Goal: Task Accomplishment & Management: Use online tool/utility

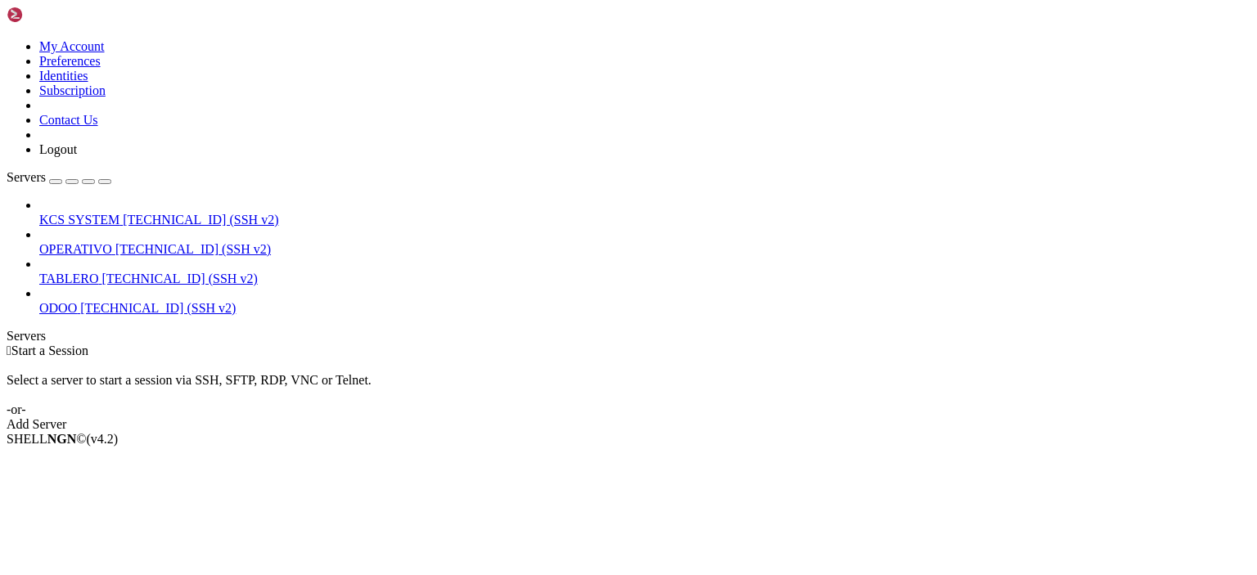
click at [115, 242] on span "[TECHNICAL_ID] (SSH v2)" at bounding box center [192, 249] width 155 height 14
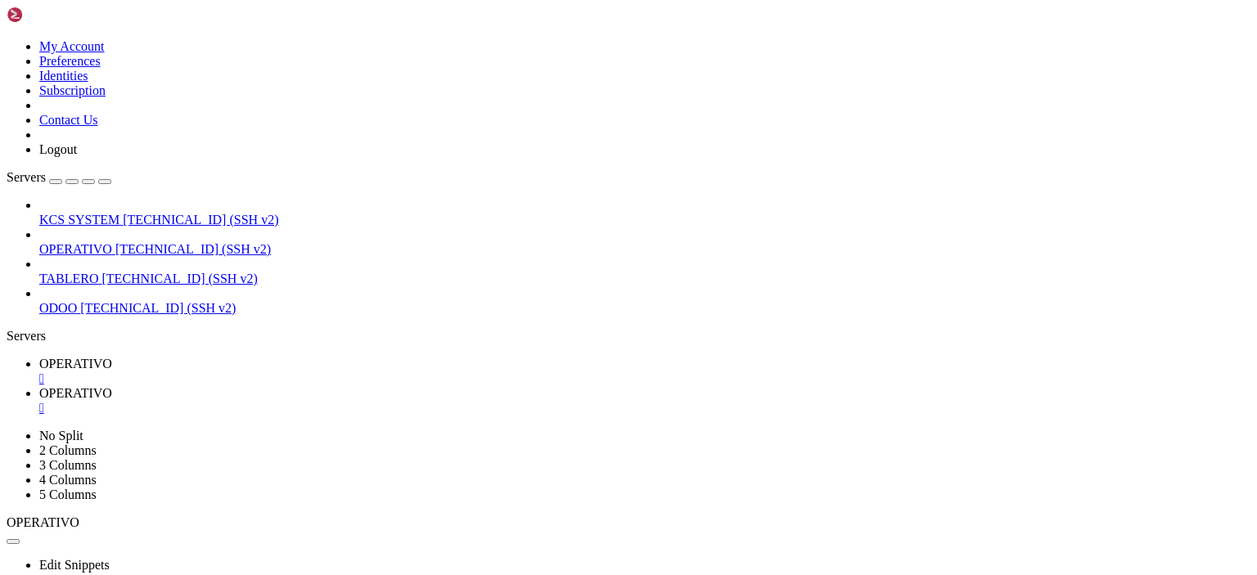
type input "/home/ubuntu"
click at [308, 371] on div "" at bounding box center [644, 378] width 1211 height 15
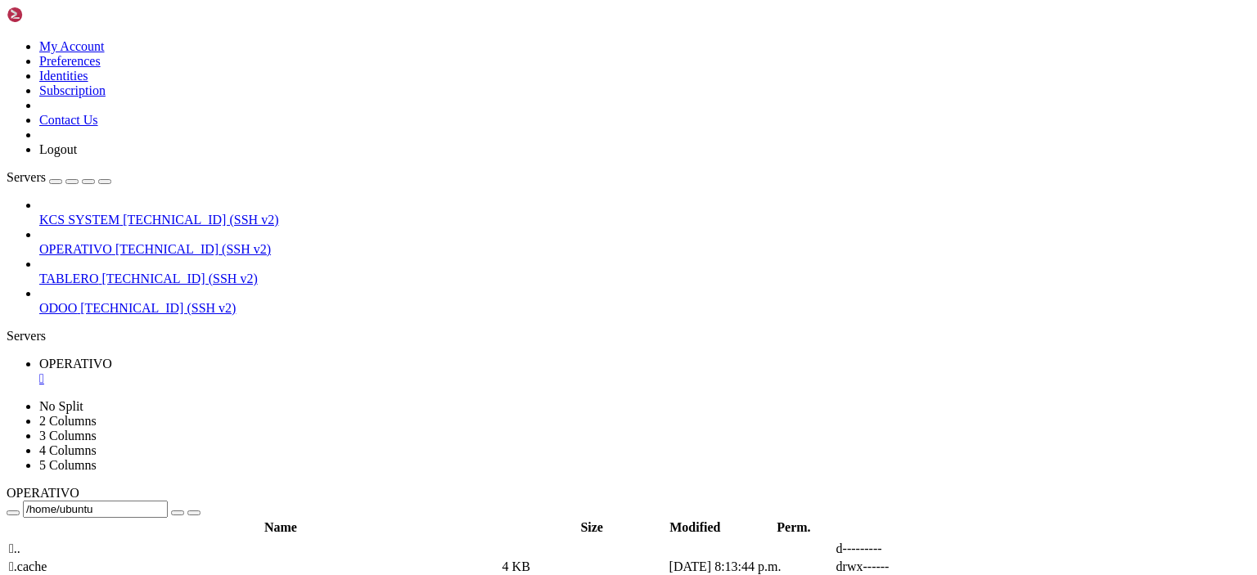
click at [308, 371] on div "" at bounding box center [644, 378] width 1211 height 15
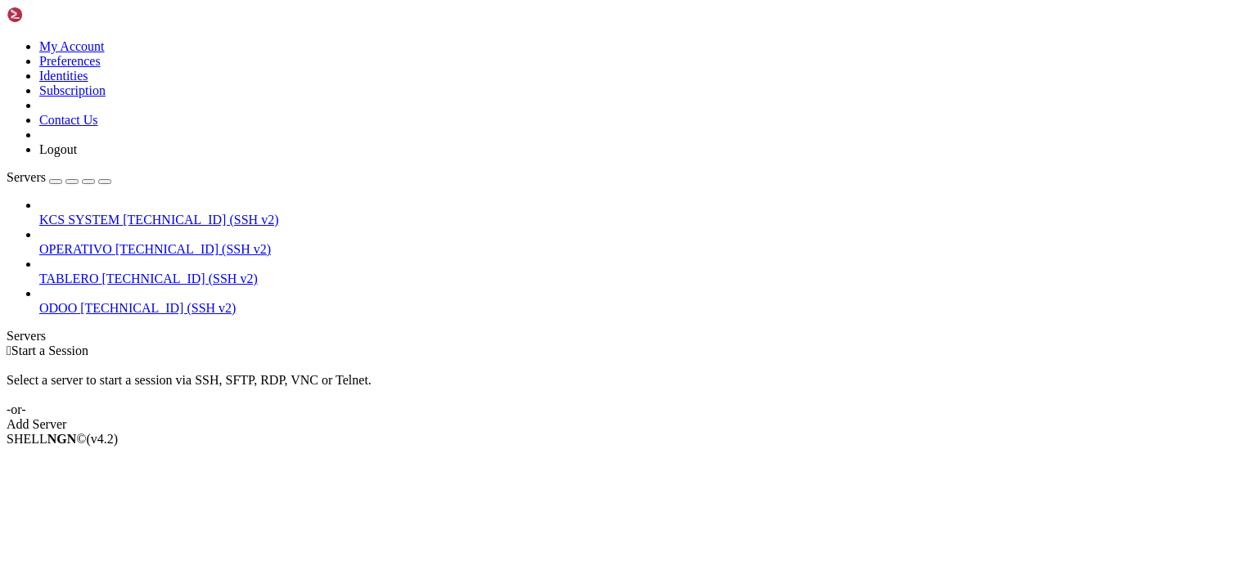
click at [39, 213] on icon at bounding box center [39, 213] width 0 height 0
click at [123, 213] on span "[TECHNICAL_ID] (SSH v2)" at bounding box center [200, 220] width 155 height 14
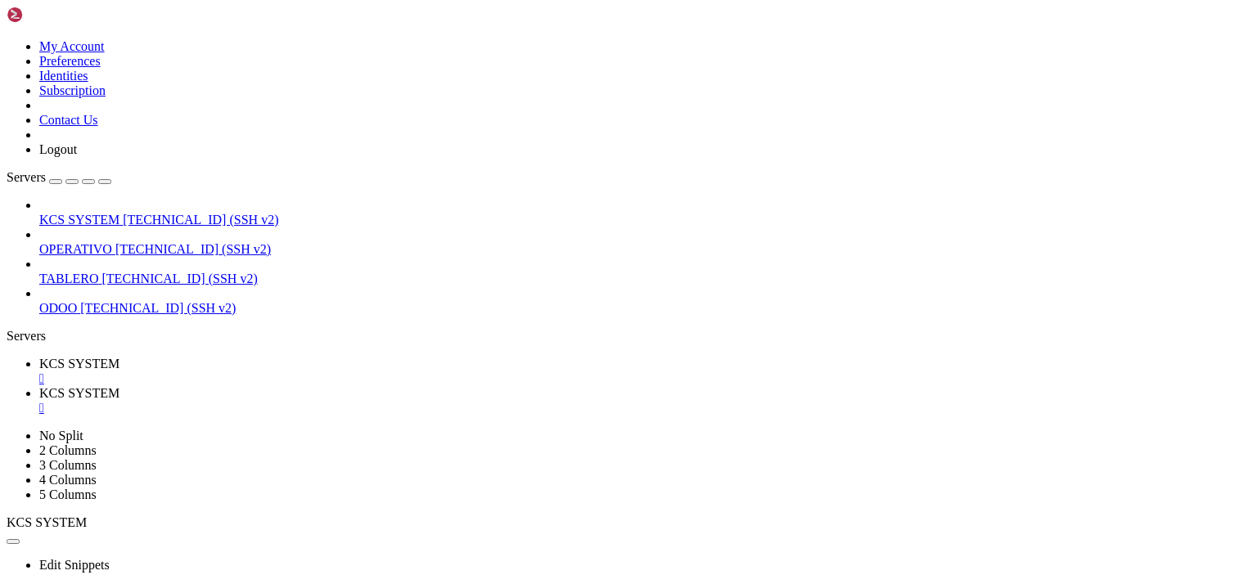
scroll to position [311, 0]
type input "/home/ubuntu/31-app-odoo2"
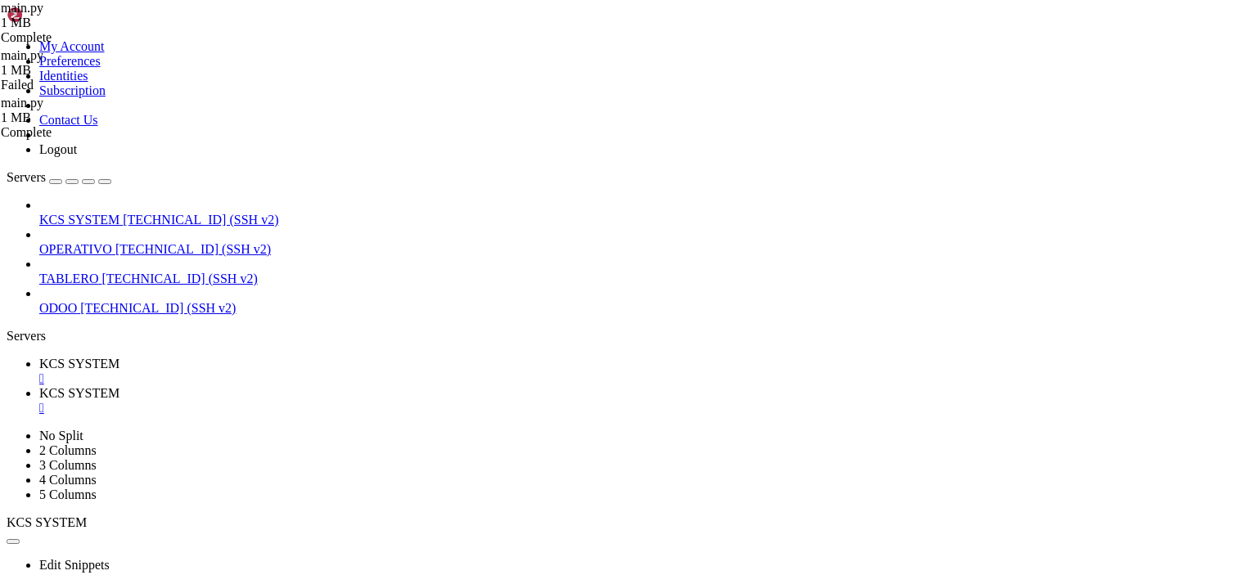
scroll to position [26346, 0]
click at [439, 401] on div "" at bounding box center [644, 408] width 1211 height 15
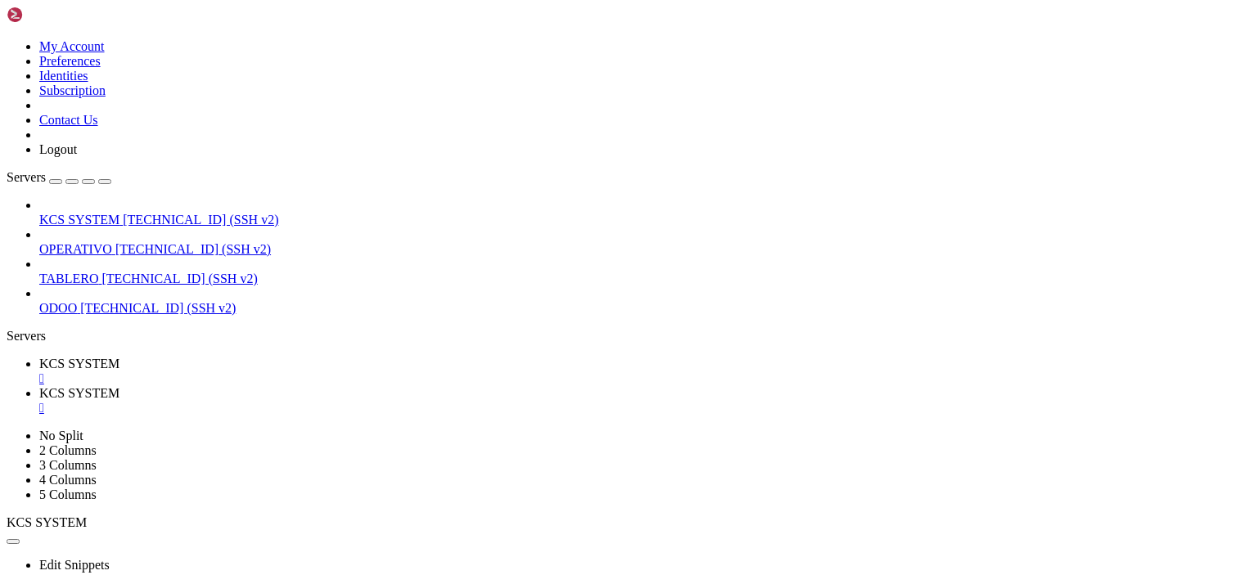
scroll to position [191, 0]
click at [357, 389] on div at bounding box center [628, 287] width 1257 height 575
type input "/home/ubuntu/31-app-odoo2"
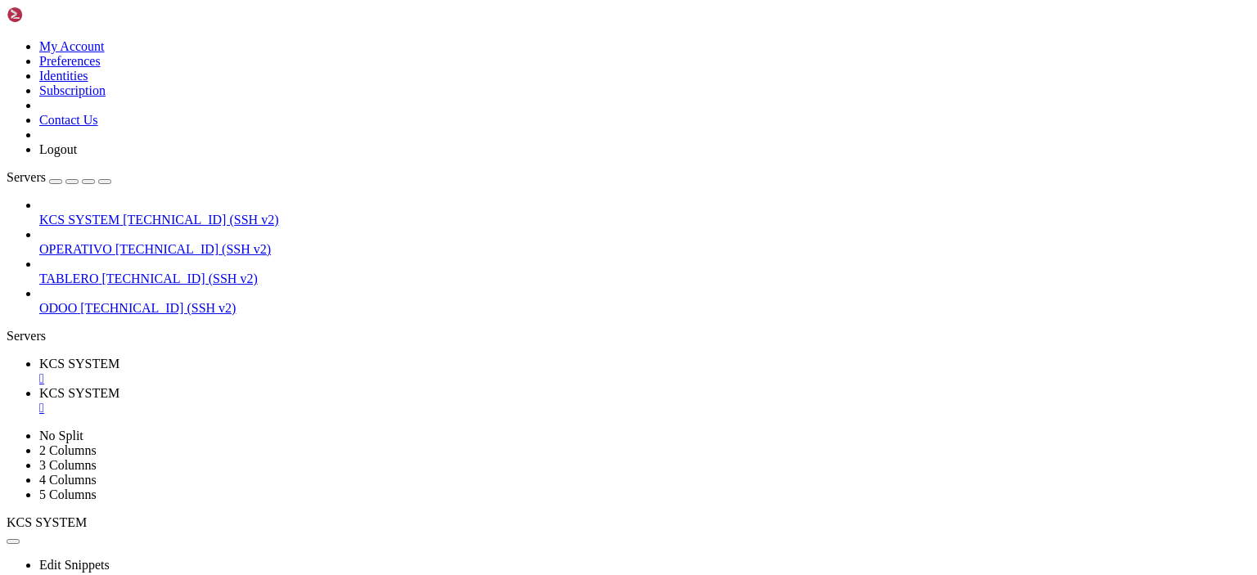
click at [435, 401] on div "" at bounding box center [644, 408] width 1211 height 15
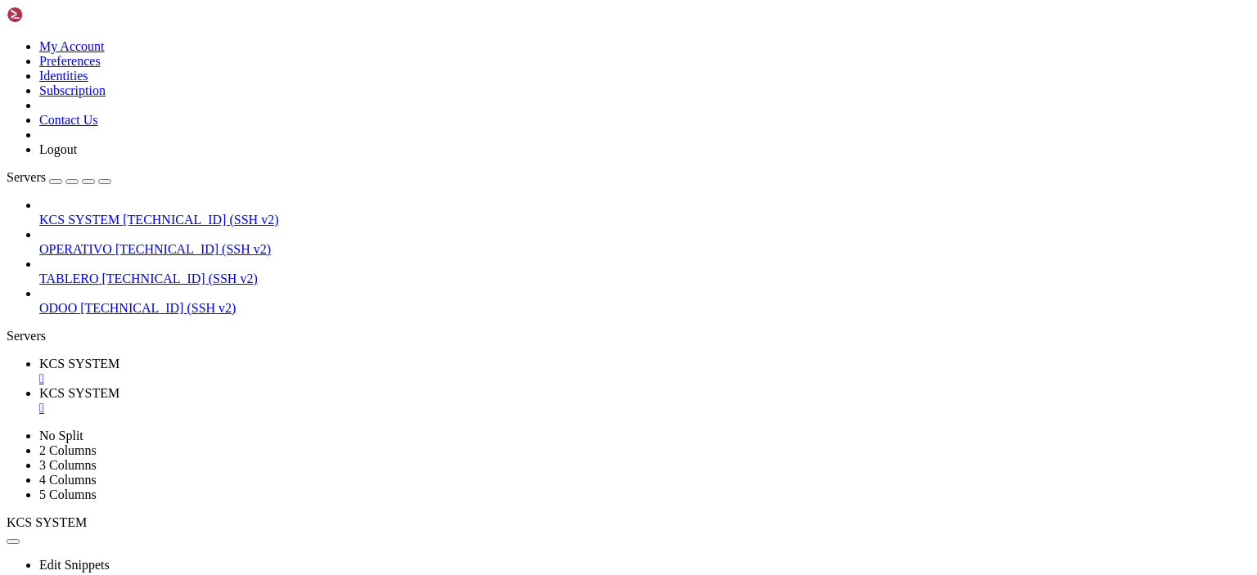
scroll to position [292, 0]
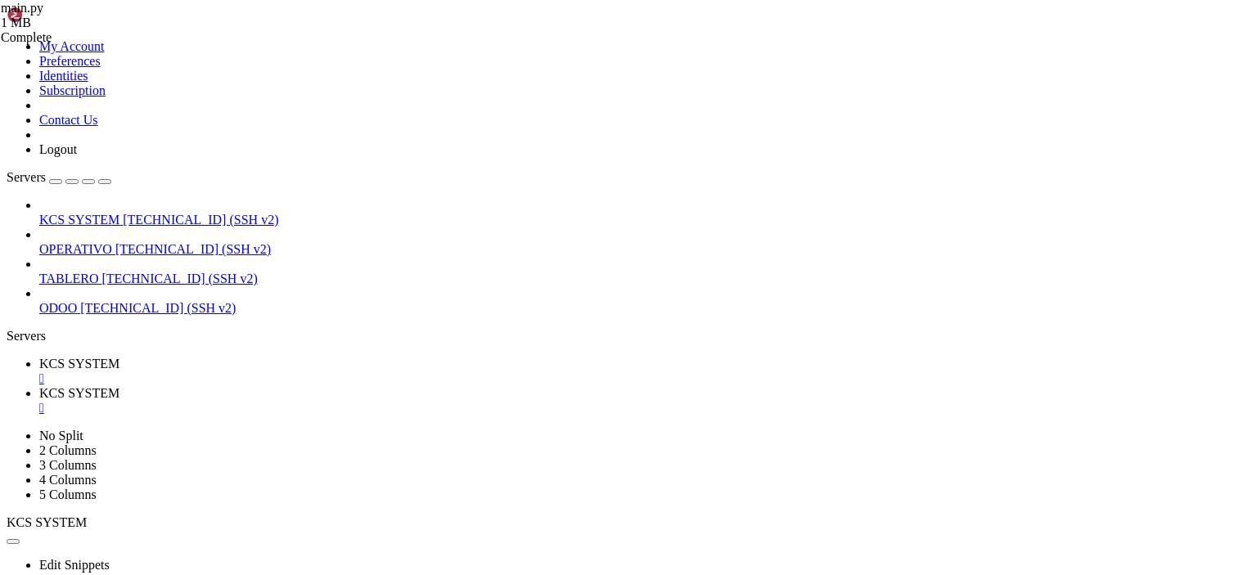
scroll to position [324, 0]
type input "/home/ubuntu/31-app-odoo2/templates"
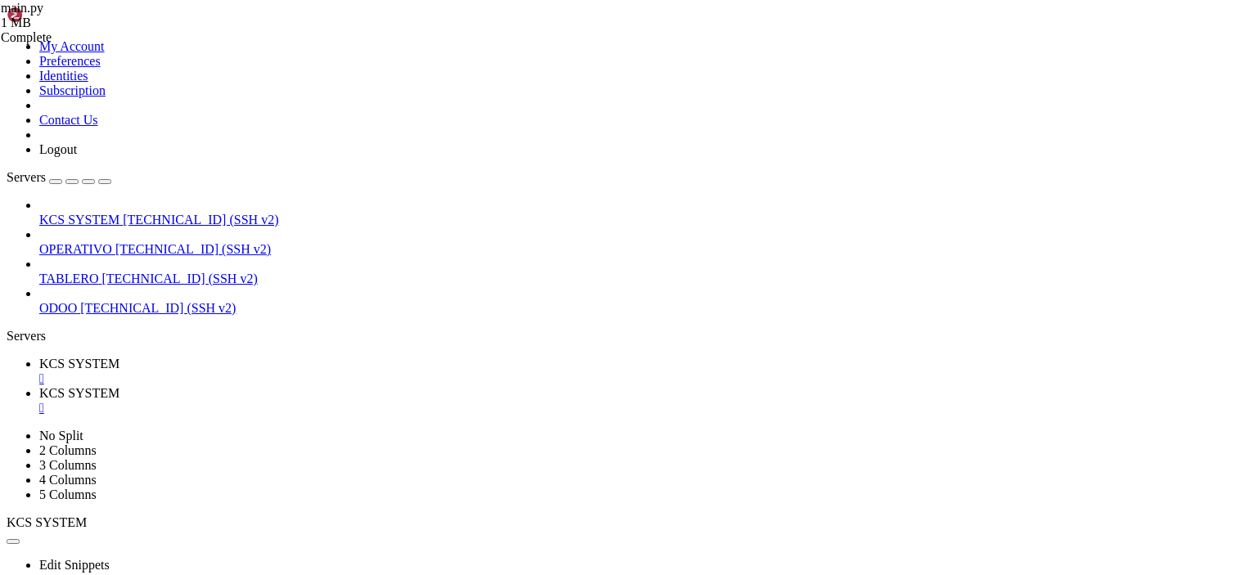
click at [119, 357] on span "KCS SYSTEM" at bounding box center [79, 364] width 80 height 14
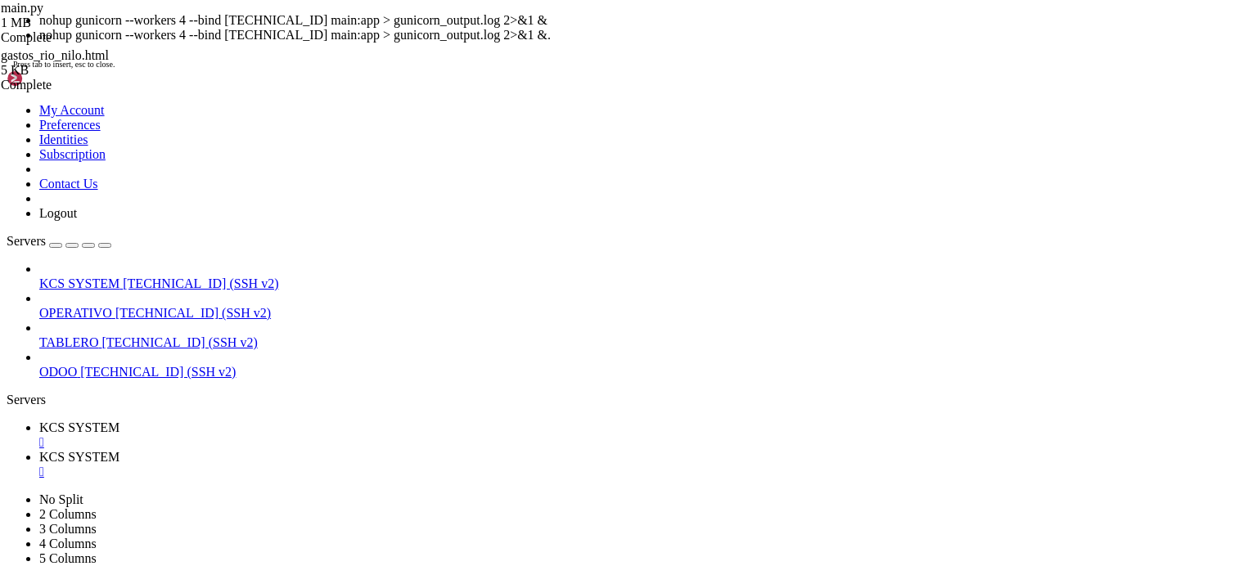
scroll to position [42, 0]
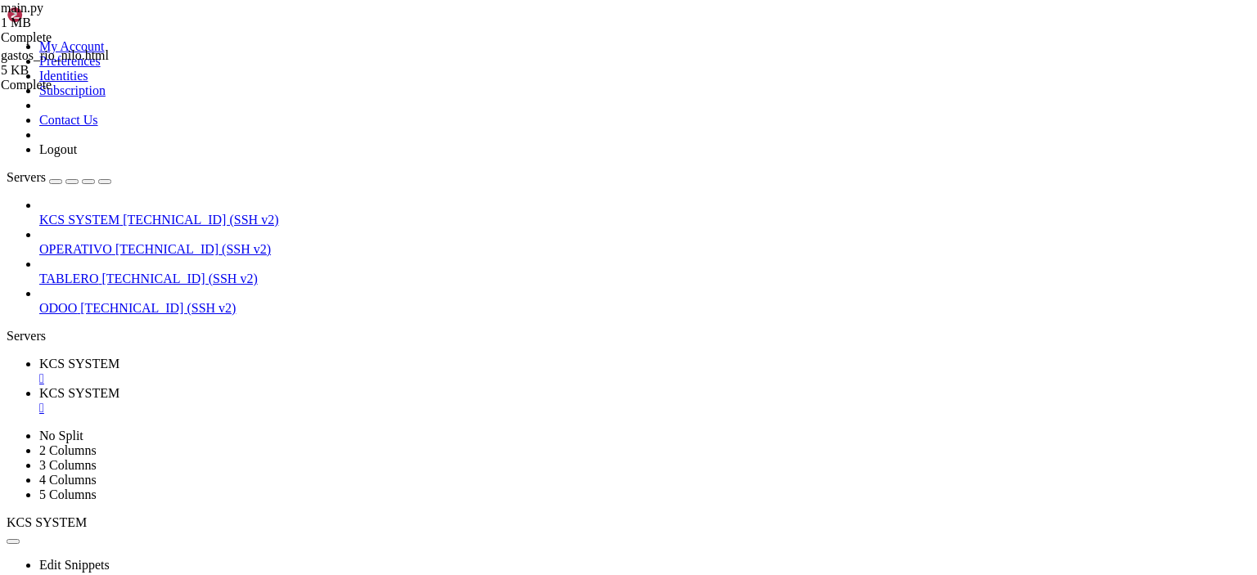
click at [375, 386] on link "KCS SYSTEM " at bounding box center [644, 400] width 1211 height 29
click at [231, 357] on link "KCS SYSTEM " at bounding box center [644, 371] width 1211 height 29
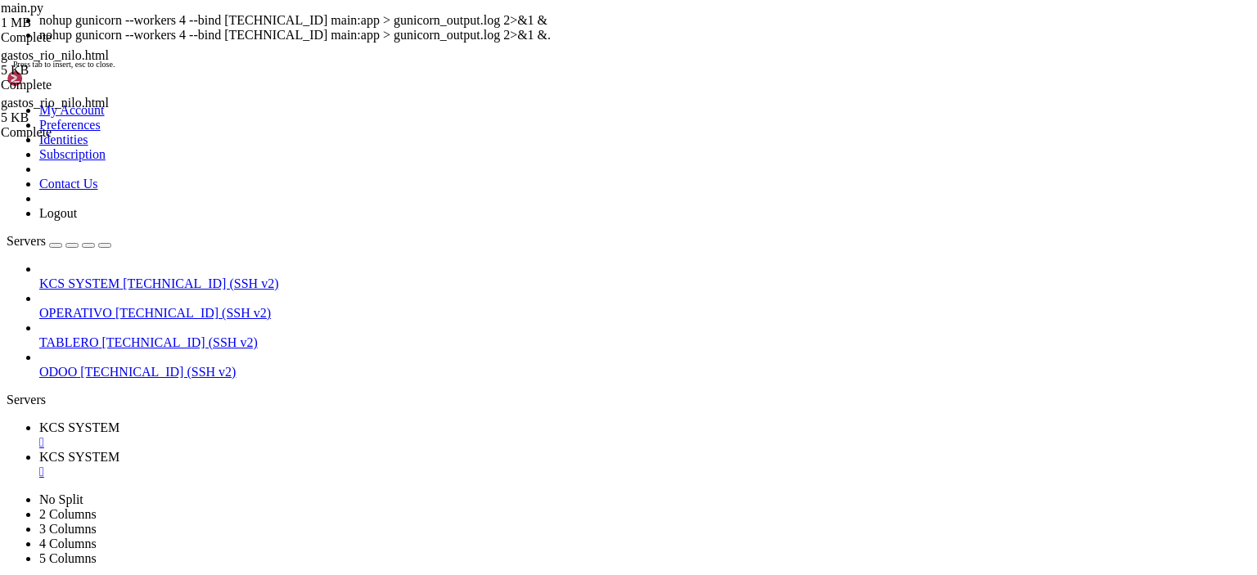
scroll to position [97, 0]
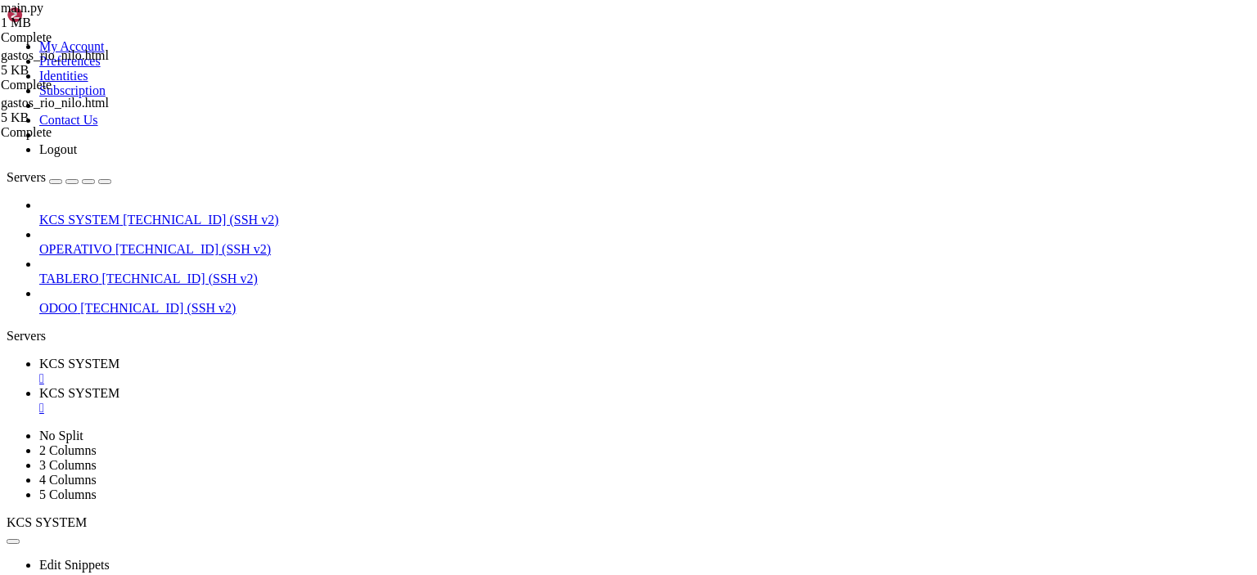
click at [119, 386] on span "KCS SYSTEM" at bounding box center [79, 393] width 80 height 14
click at [278, 357] on link "KCS SYSTEM " at bounding box center [644, 371] width 1211 height 29
click at [315, 371] on div "" at bounding box center [644, 378] width 1211 height 15
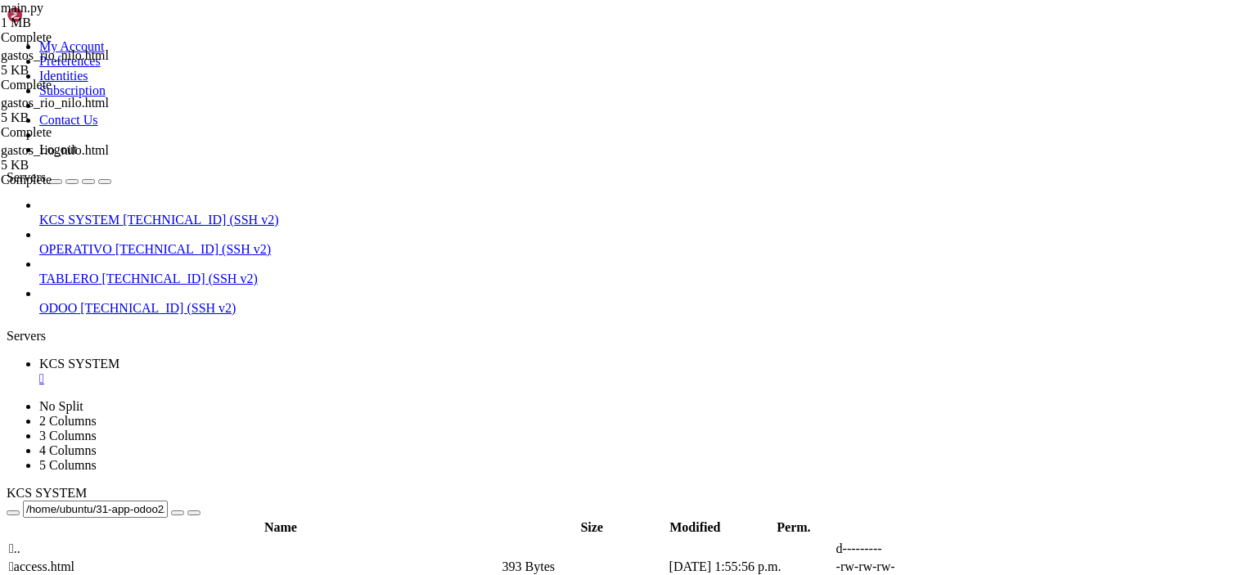
click at [314, 371] on div "" at bounding box center [644, 378] width 1211 height 15
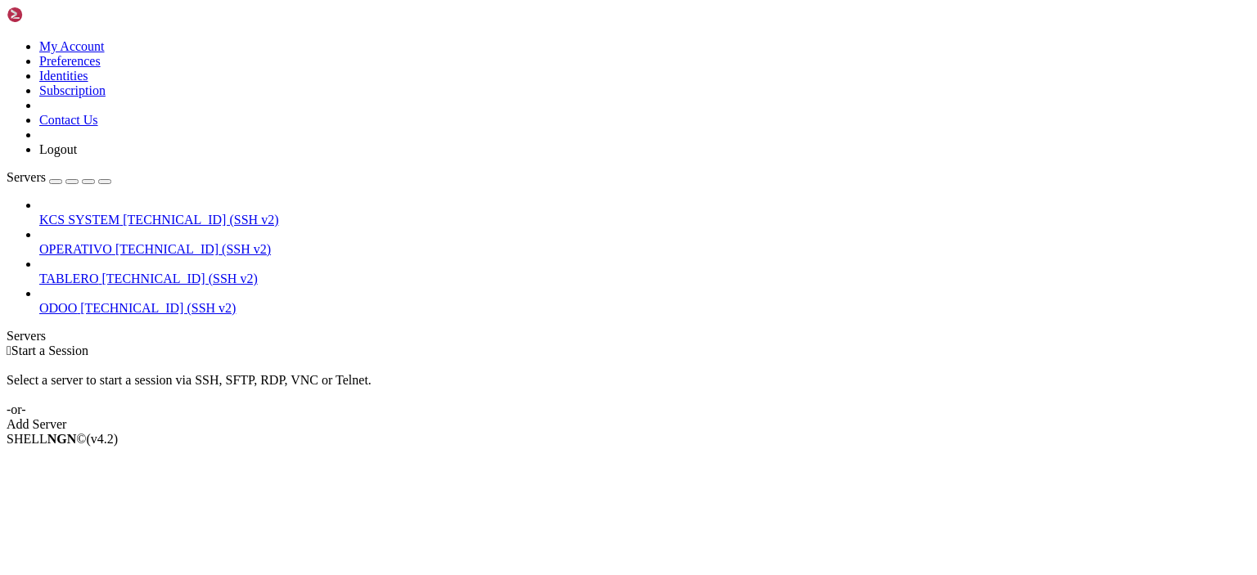
click at [113, 213] on span "KCS SYSTEM" at bounding box center [79, 220] width 80 height 14
